Goal: Find contact information: Find contact information

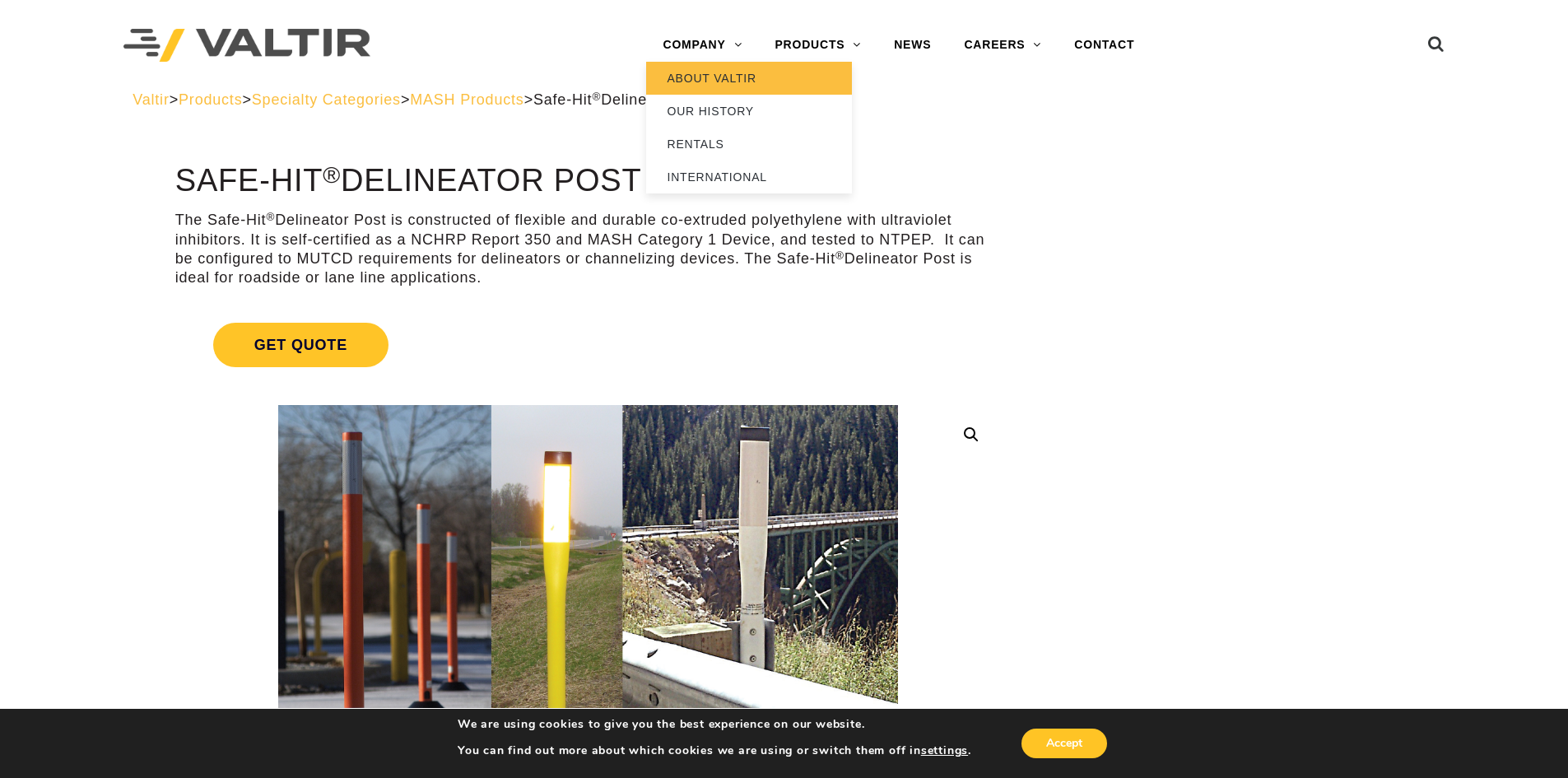
click at [723, 78] on link "ABOUT VALTIR" at bounding box center [750, 78] width 206 height 33
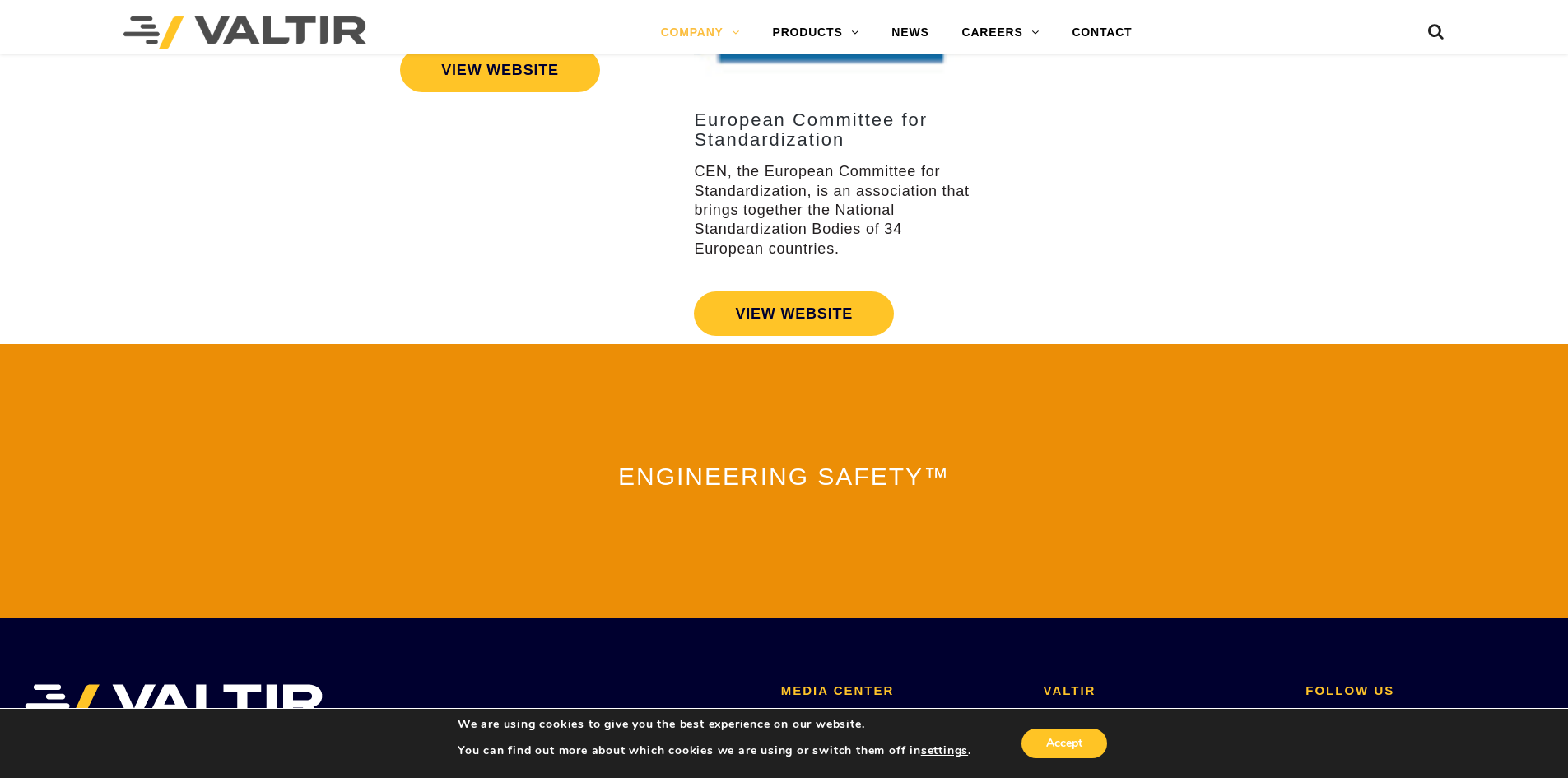
scroll to position [3619, 0]
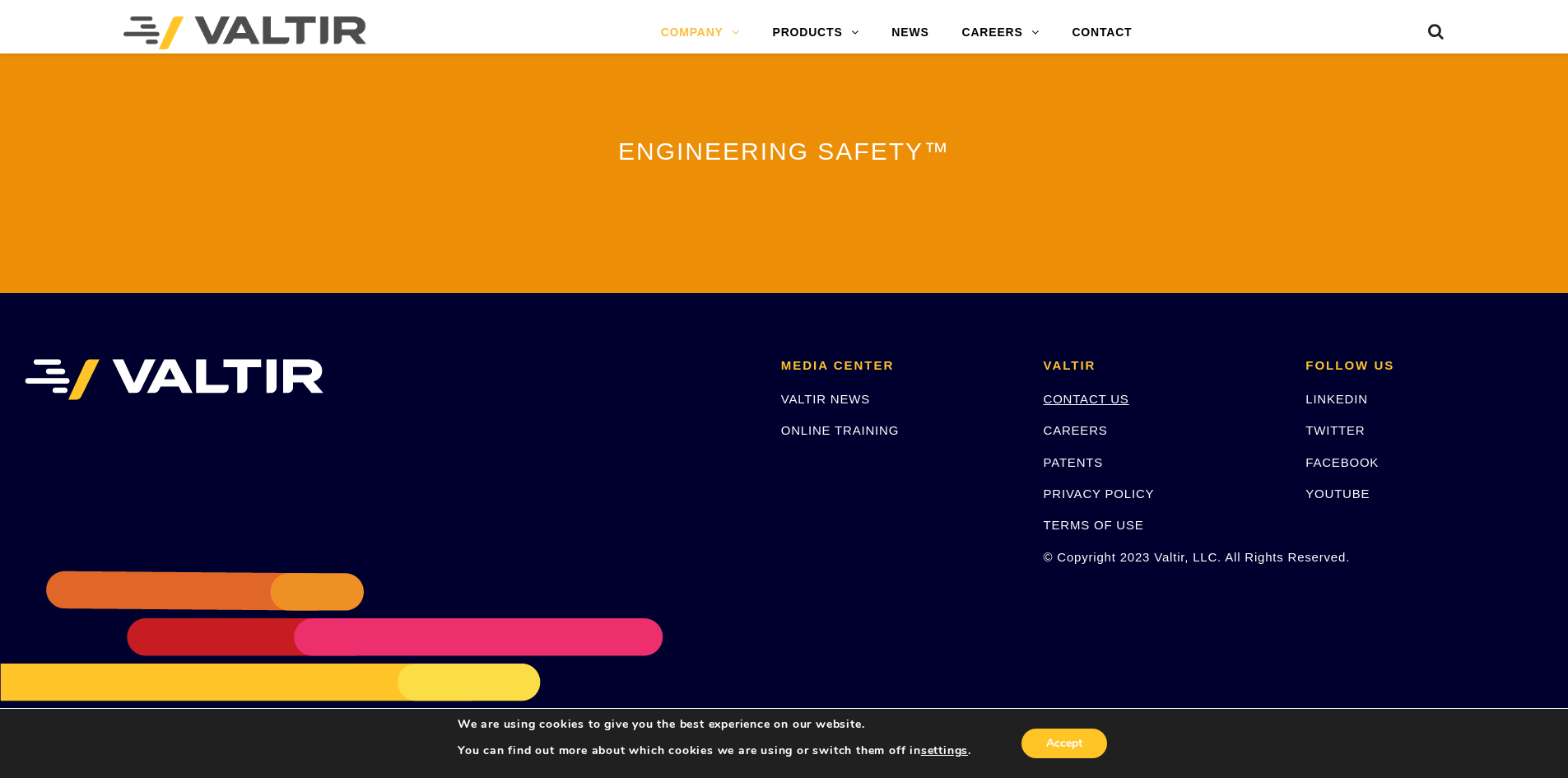
click at [1077, 392] on link "CONTACT US" at bounding box center [1086, 398] width 85 height 14
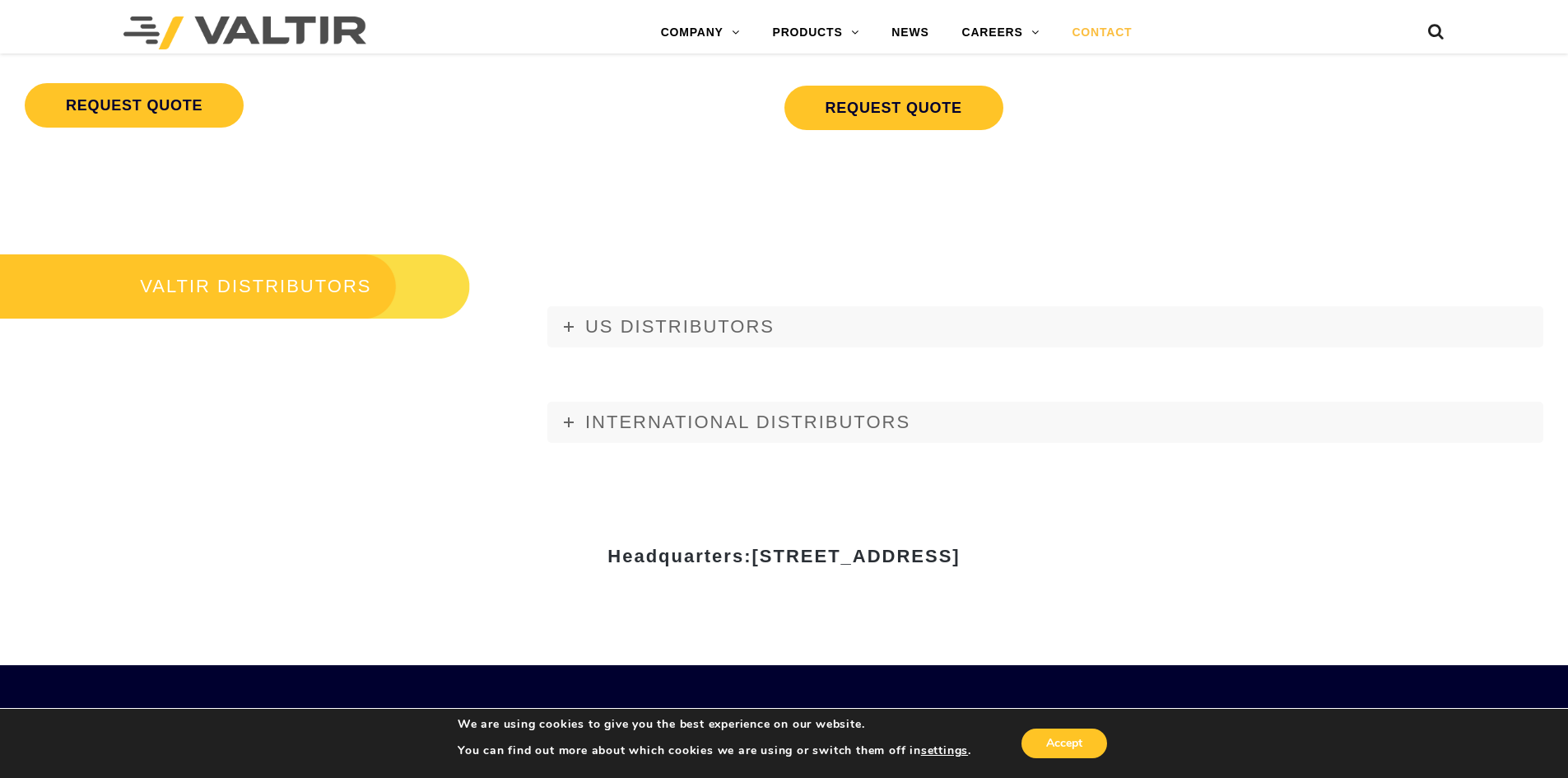
scroll to position [1893, 0]
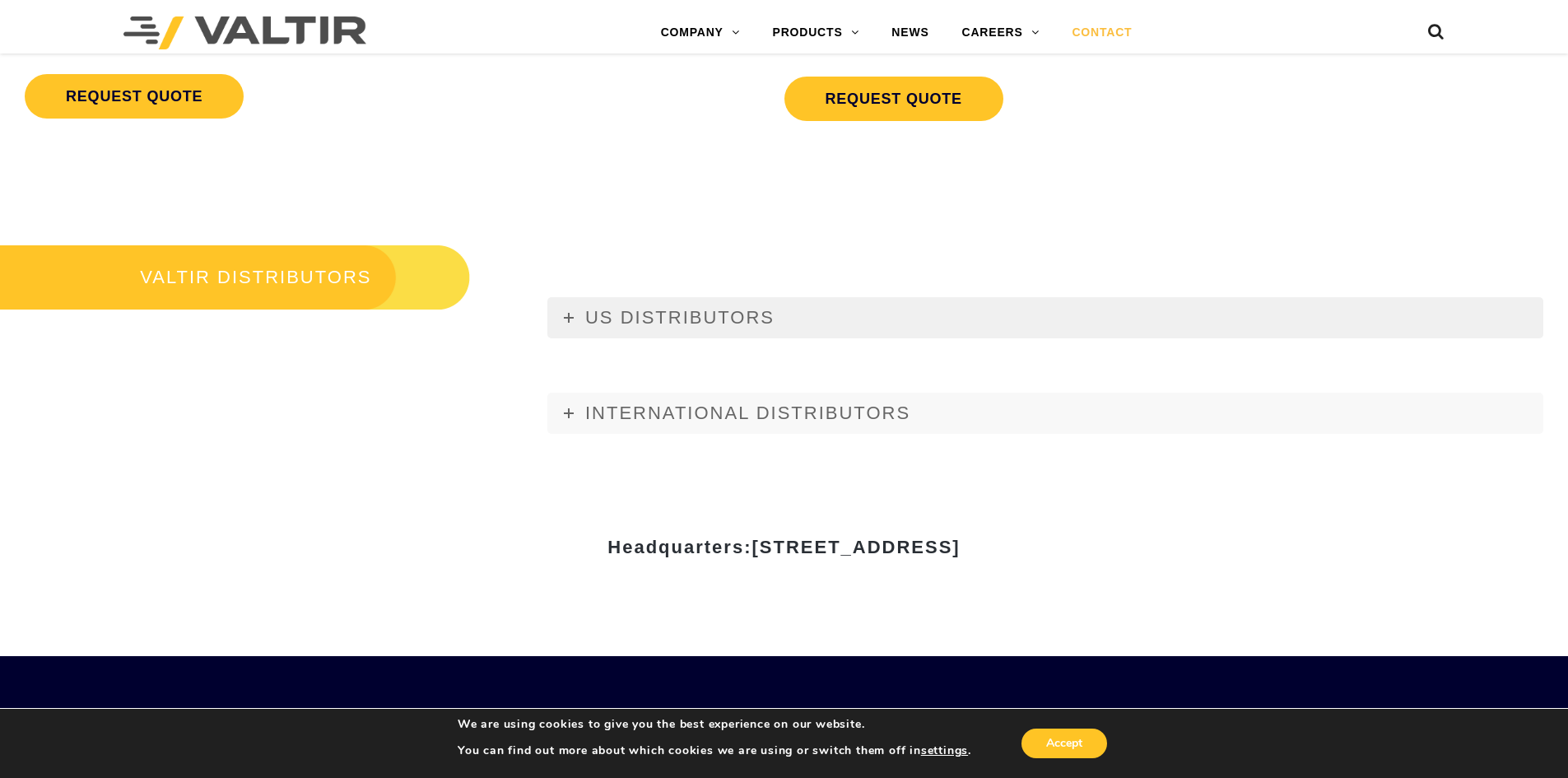
click at [566, 311] on link "US DISTRIBUTORS" at bounding box center [1045, 318] width 996 height 41
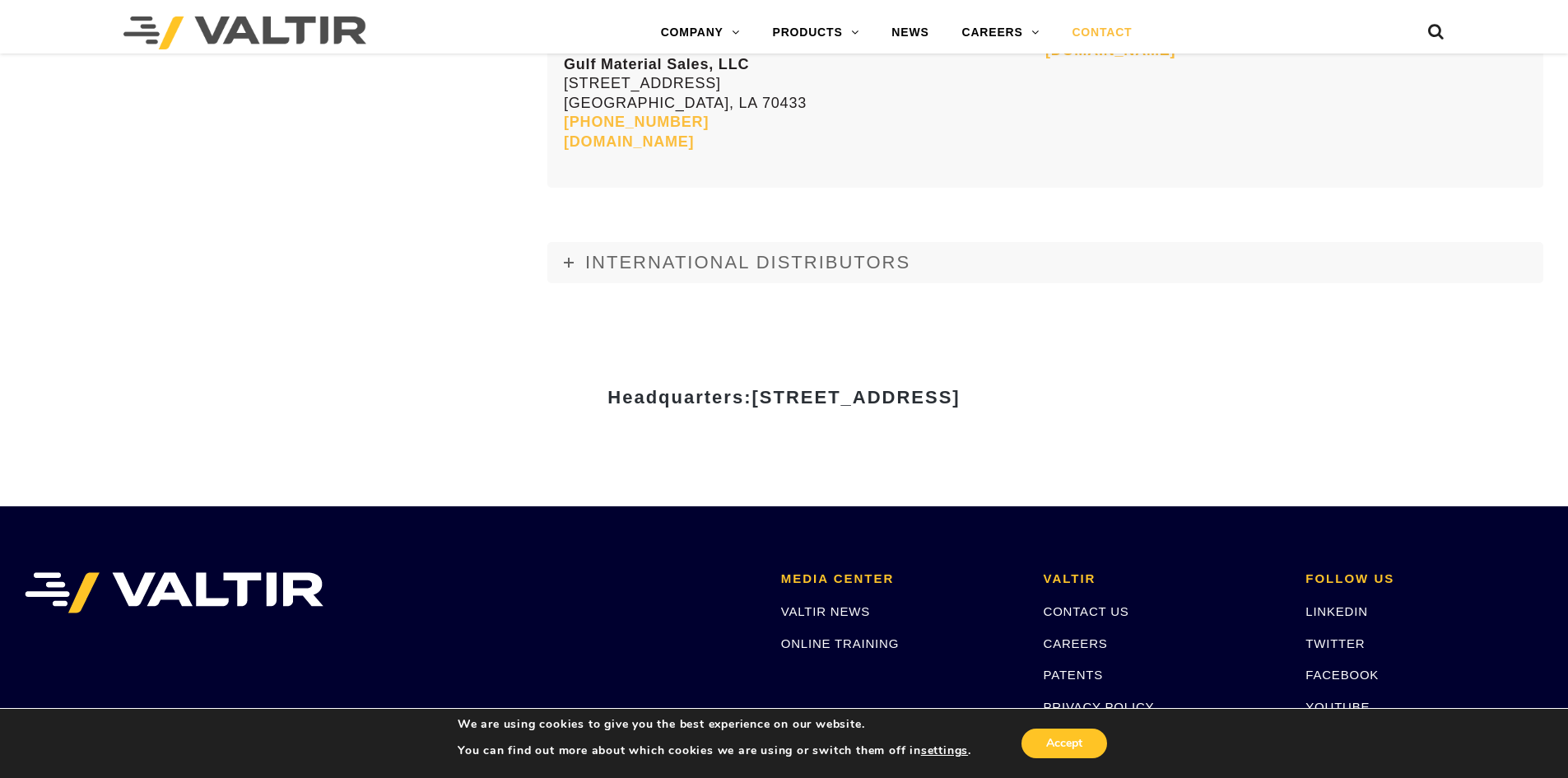
scroll to position [6999, 0]
